Goal: Transaction & Acquisition: Register for event/course

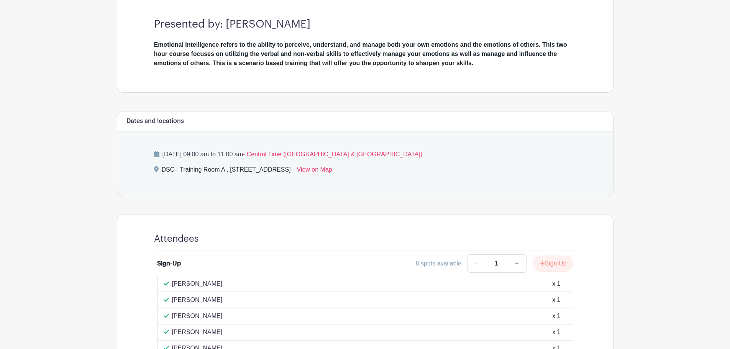
scroll to position [305, 0]
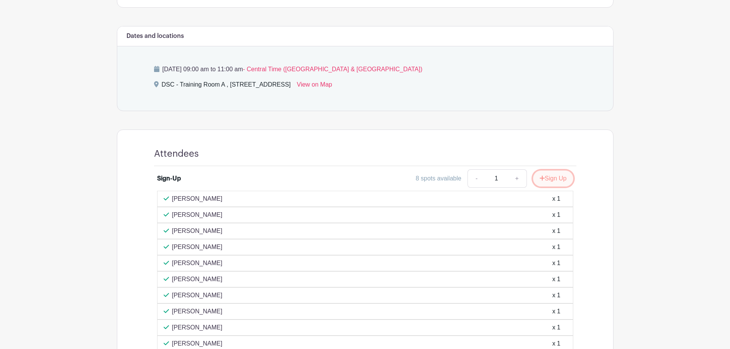
click at [540, 180] on icon "submit" at bounding box center [542, 178] width 5 height 6
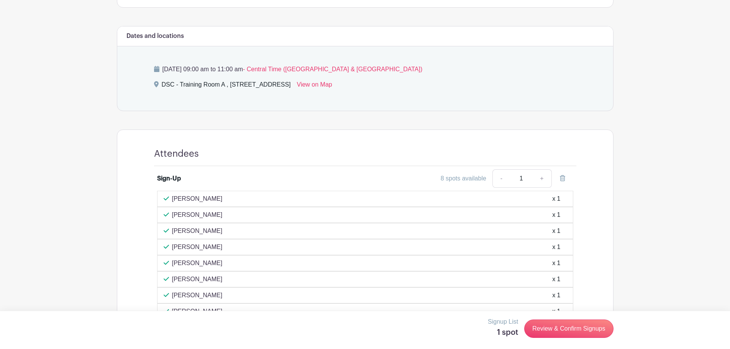
click at [563, 319] on div "Signup List 1 spot Review & Confirm Signups" at bounding box center [365, 328] width 497 height 23
click at [563, 327] on link "Review & Confirm Signups" at bounding box center [568, 329] width 89 height 18
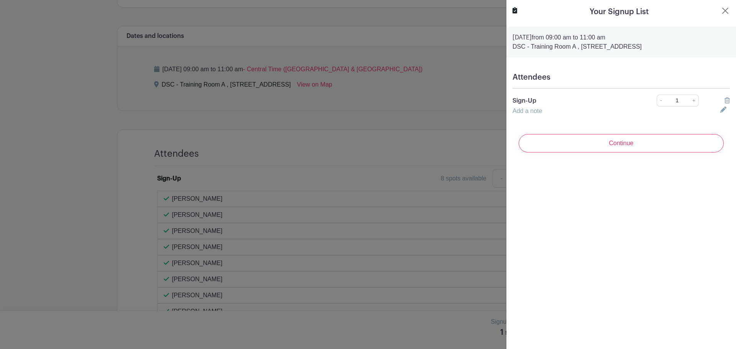
click at [649, 155] on div "Continue" at bounding box center [620, 143] width 217 height 31
click at [649, 149] on input "Continue" at bounding box center [621, 143] width 205 height 18
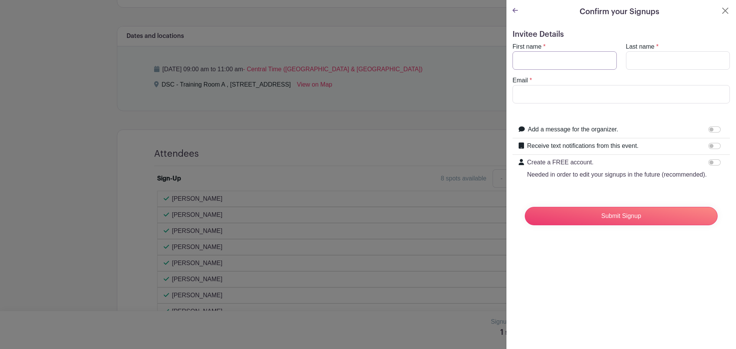
click at [560, 57] on input "First name" at bounding box center [564, 60] width 104 height 18
type input "Julia"
type input "Orjales"
type input "orjalesj@aurora.il.us"
click at [713, 182] on div "Create a FREE account. Needed in order to edit your signups in the future (reco…" at bounding box center [620, 169] width 217 height 28
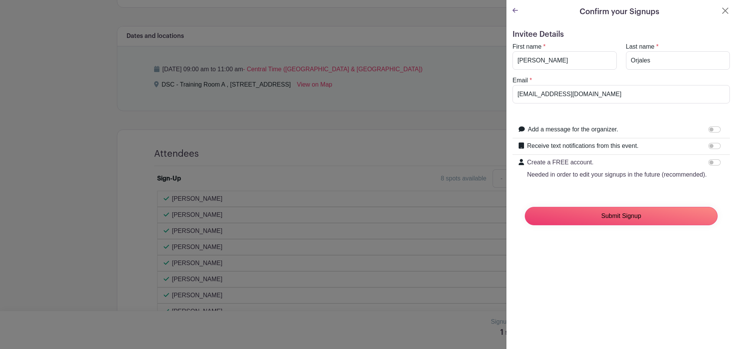
click at [676, 225] on input "Submit Signup" at bounding box center [621, 216] width 193 height 18
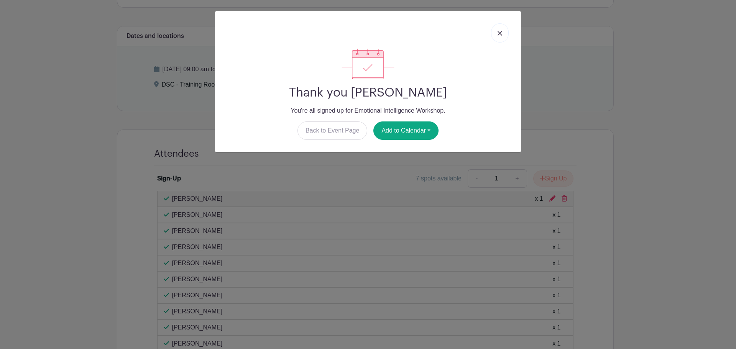
click at [419, 101] on div "Thank you Julia Orjales You're all signed up for Emotional Intelligence Worksho…" at bounding box center [368, 94] width 294 height 91
click at [507, 34] on link at bounding box center [500, 32] width 18 height 19
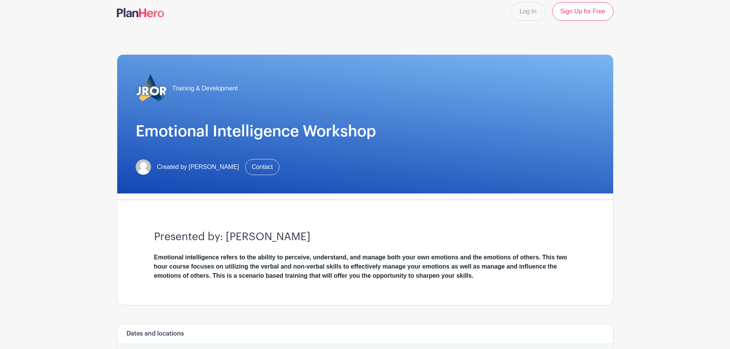
scroll to position [0, 0]
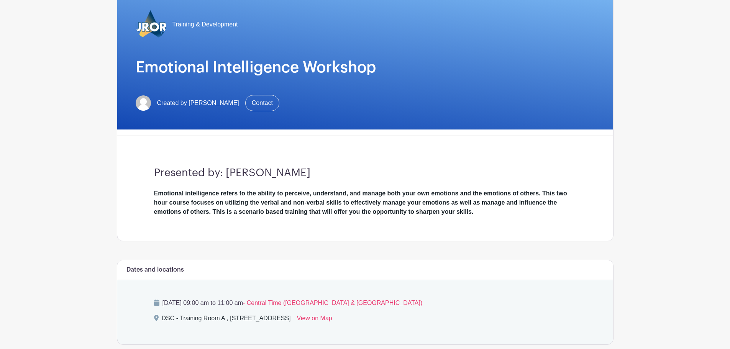
scroll to position [153, 0]
